Goal: Information Seeking & Learning: Stay updated

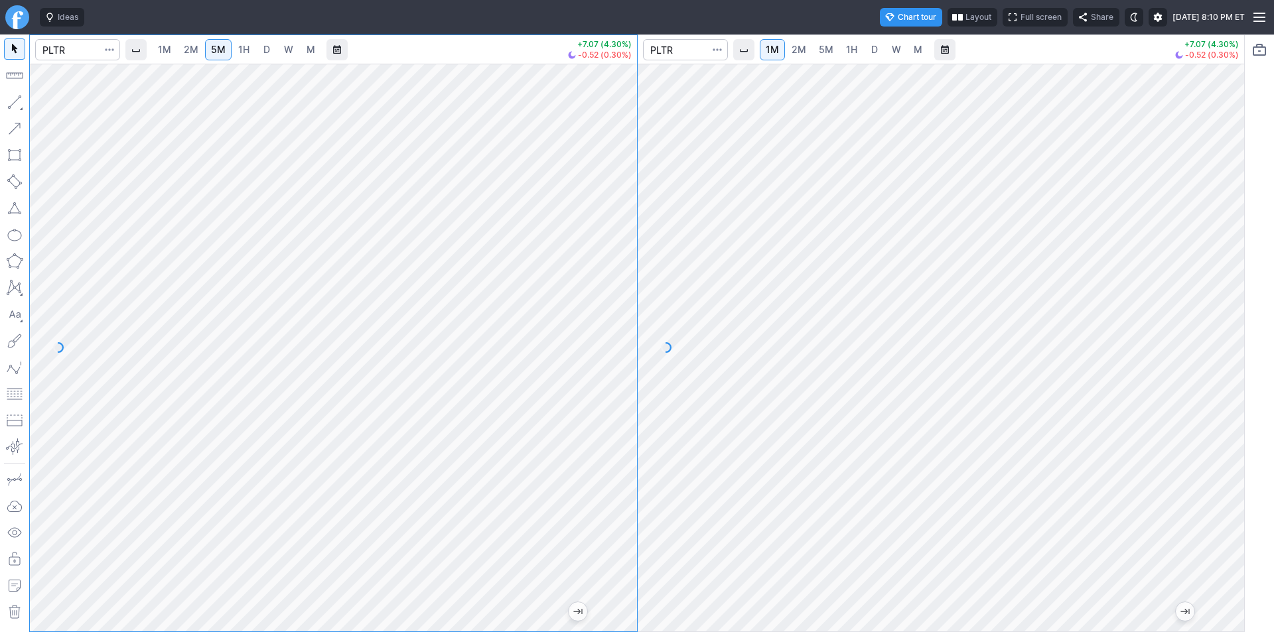
click at [614, 292] on div at bounding box center [623, 344] width 28 height 535
click at [23, 370] on div "1M 2M 5M 1H D W M +7.07 (4.30%) -0.52 (0.30%) 1M 2M 5M 1H D W M +7.07 (4.30%) -…" at bounding box center [622, 334] width 1245 height 598
drag, startPoint x: 623, startPoint y: 344, endPoint x: 610, endPoint y: 344, distance: 13.3
click at [621, 347] on div at bounding box center [623, 344] width 28 height 535
click at [603, 328] on div at bounding box center [333, 348] width 607 height 568
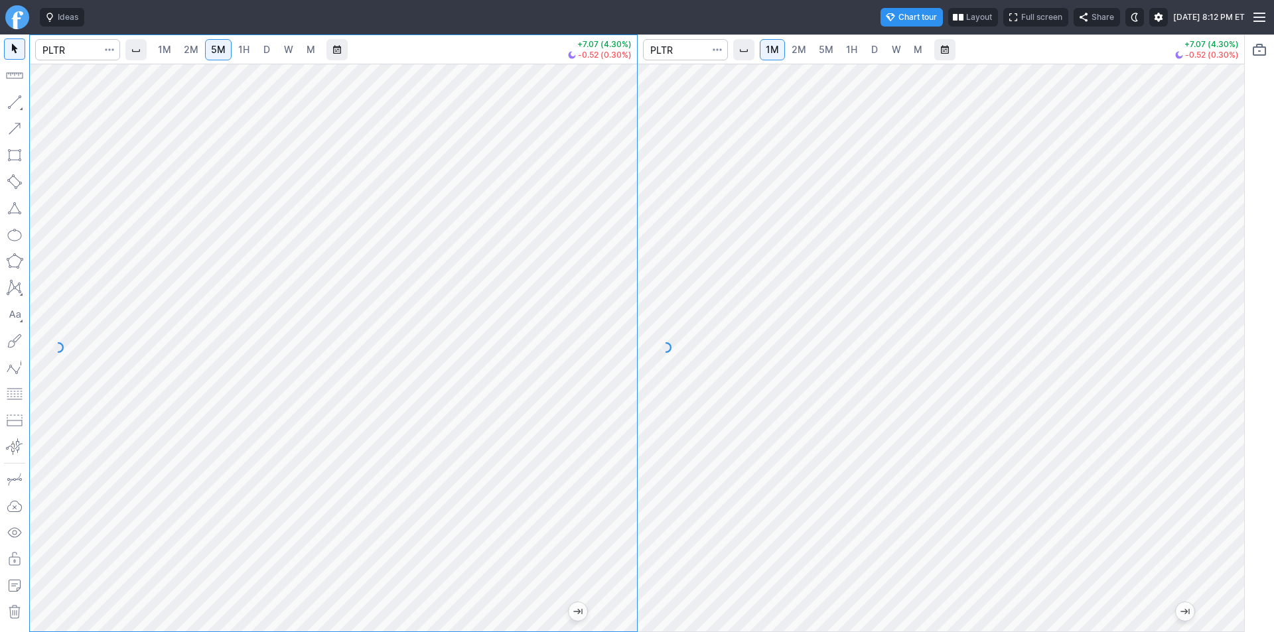
drag, startPoint x: 619, startPoint y: 306, endPoint x: 620, endPoint y: 248, distance: 58.4
click at [620, 248] on div at bounding box center [623, 344] width 28 height 535
